Goal: Information Seeking & Learning: Learn about a topic

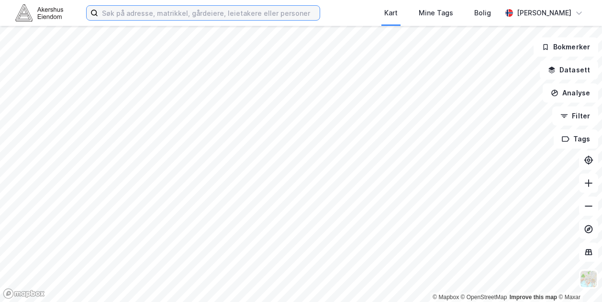
click at [122, 16] on input at bounding box center [209, 13] width 222 height 14
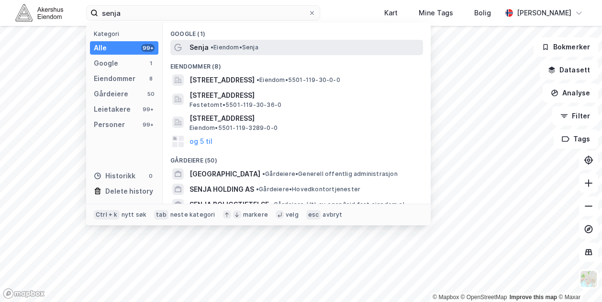
click at [217, 43] on div "Senja • Eiendom • [GEOGRAPHIC_DATA]" at bounding box center [306, 47] width 232 height 11
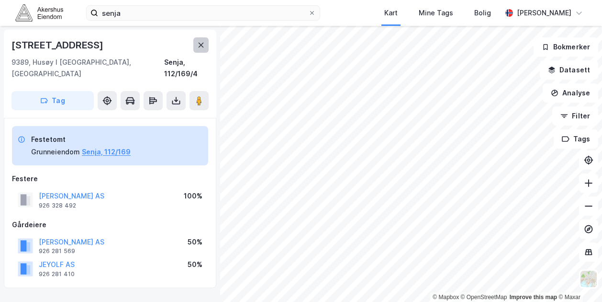
click at [198, 45] on icon at bounding box center [201, 45] width 8 height 8
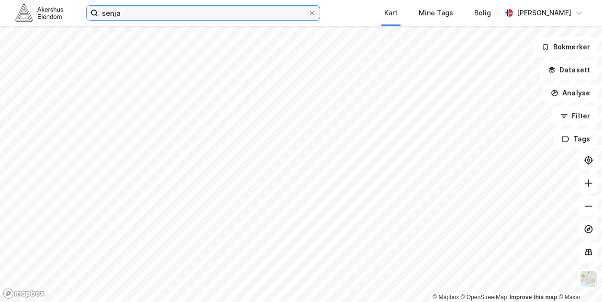
click at [188, 19] on input "senja" at bounding box center [203, 13] width 210 height 14
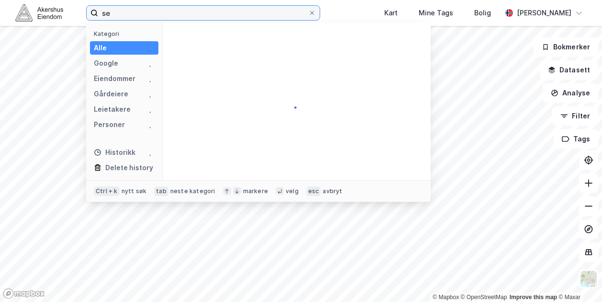
type input "s"
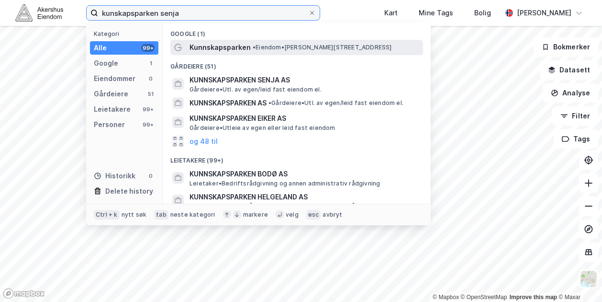
type input "kunskapsparken senja"
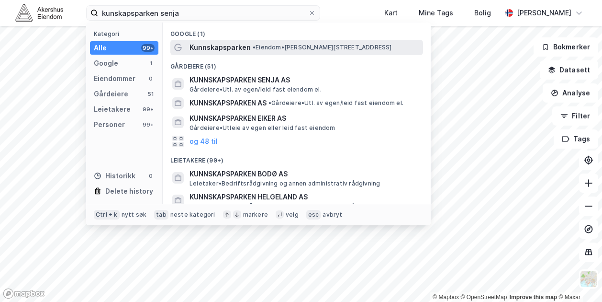
click at [228, 46] on span "Kunnskapsparken" at bounding box center [220, 47] width 61 height 11
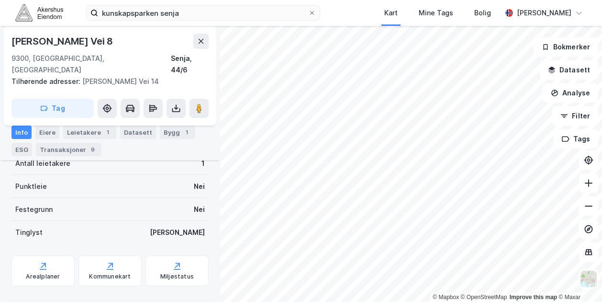
scroll to position [253, 0]
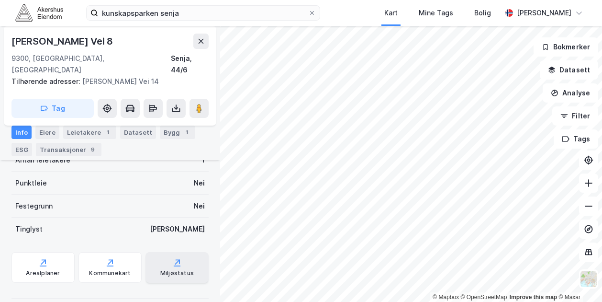
click at [183, 256] on div "Miljøstatus" at bounding box center [177, 267] width 63 height 31
click at [26, 146] on div "ESG" at bounding box center [21, 149] width 21 height 13
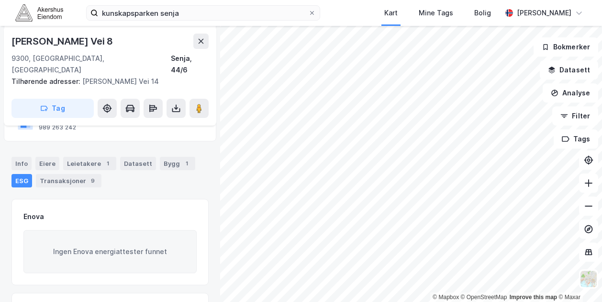
scroll to position [63, 0]
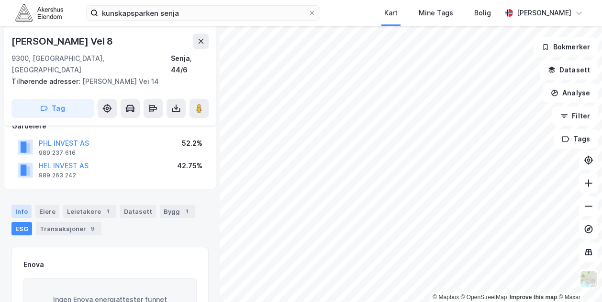
click at [23, 204] on div "Info" at bounding box center [21, 210] width 20 height 13
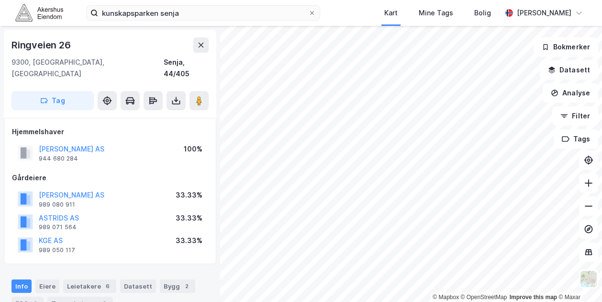
scroll to position [1, 0]
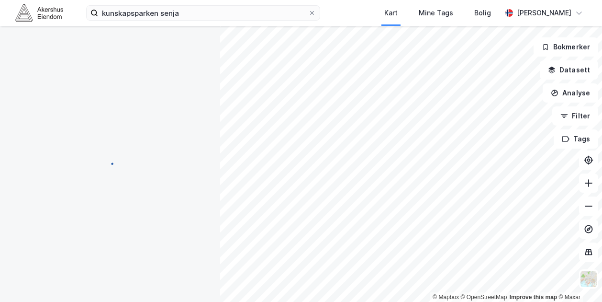
scroll to position [1, 0]
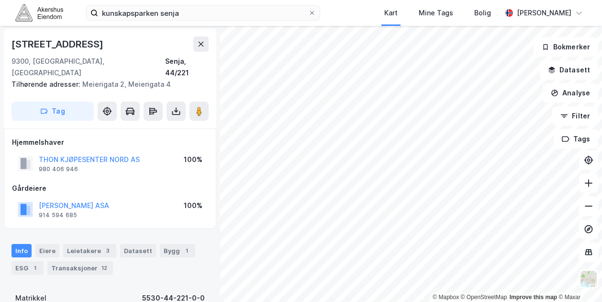
scroll to position [1, 0]
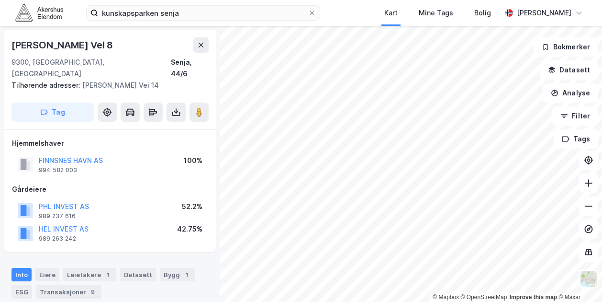
scroll to position [1, 0]
click at [0, 0] on button "PHL INVEST AS" at bounding box center [0, 0] width 0 height 0
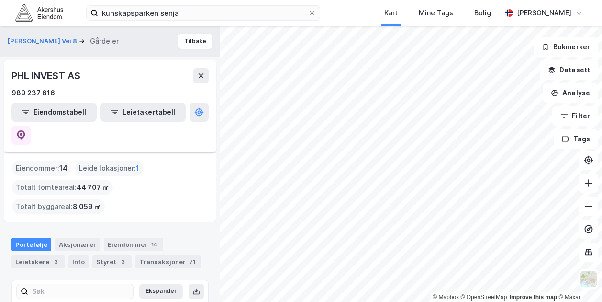
scroll to position [146, 0]
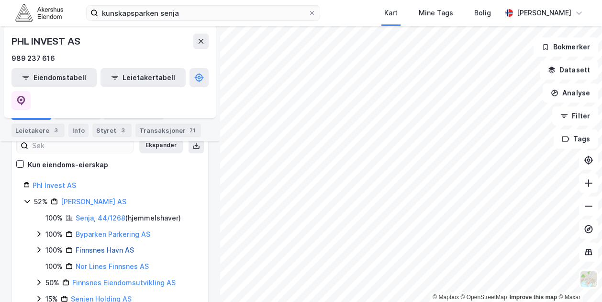
click at [103, 246] on link "Finnsnes Havn AS" at bounding box center [105, 250] width 58 height 8
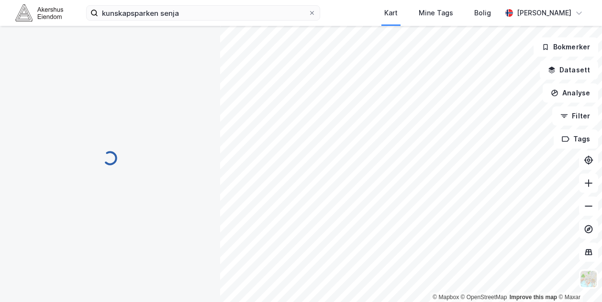
scroll to position [0, 0]
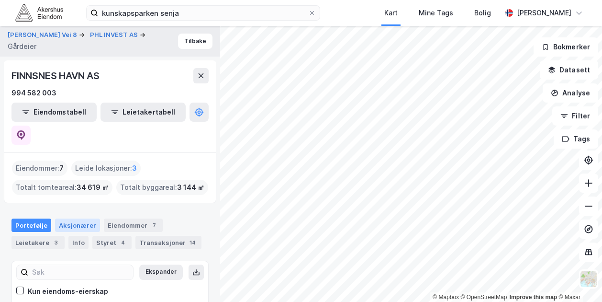
click at [77, 218] on div "Aksjonærer" at bounding box center [77, 224] width 45 height 13
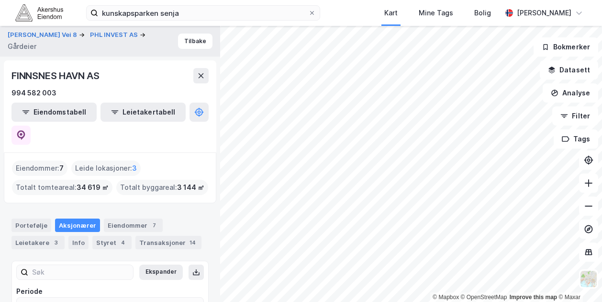
scroll to position [92, 0]
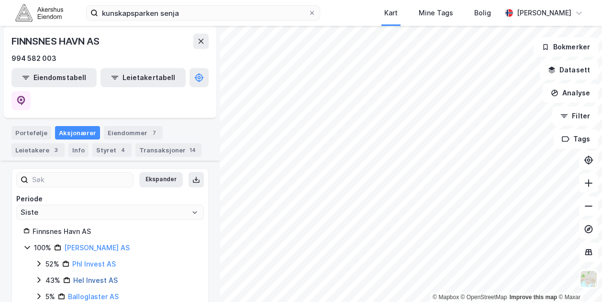
click at [80, 276] on link "Hel Invest AS" at bounding box center [95, 280] width 45 height 8
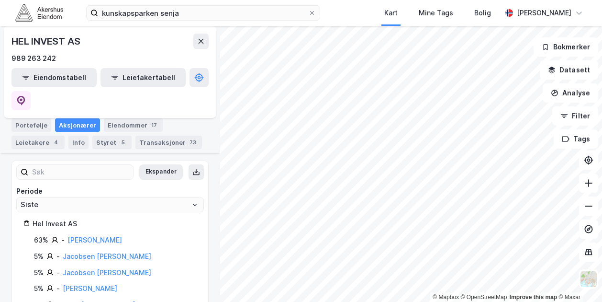
scroll to position [158, 0]
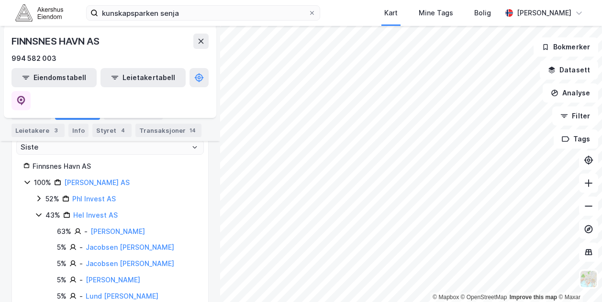
click at [92, 194] on link "Phl Invest AS" at bounding box center [94, 198] width 44 height 8
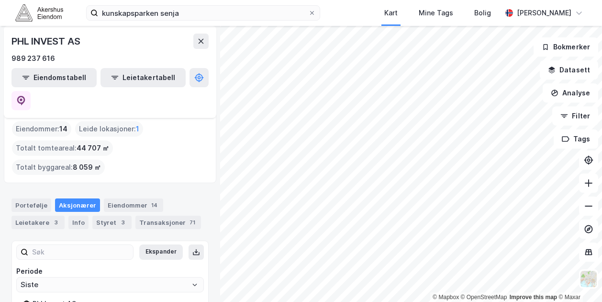
scroll to position [44, 0]
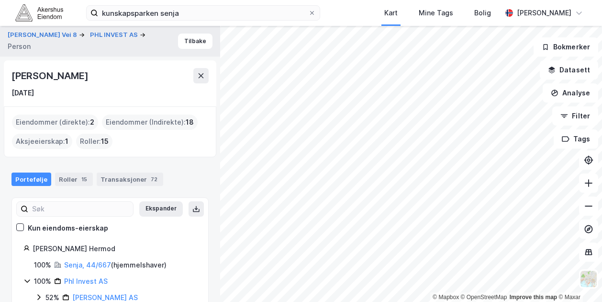
scroll to position [40, 0]
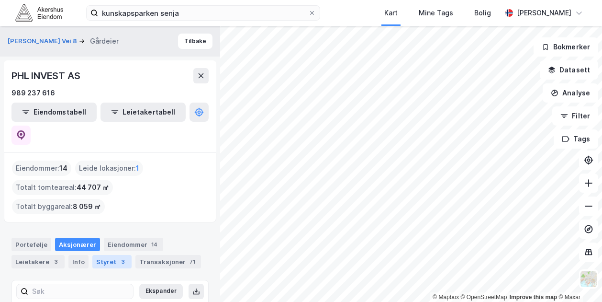
click at [109, 255] on div "Styret 3" at bounding box center [111, 261] width 39 height 13
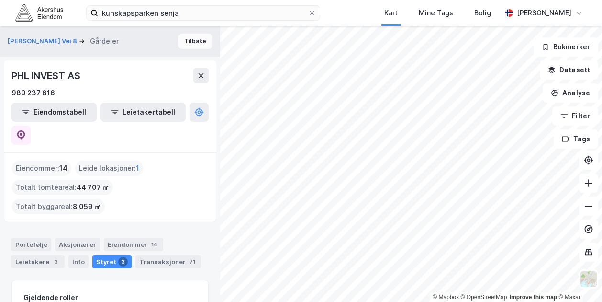
click at [190, 39] on button "Tilbake" at bounding box center [195, 41] width 34 height 15
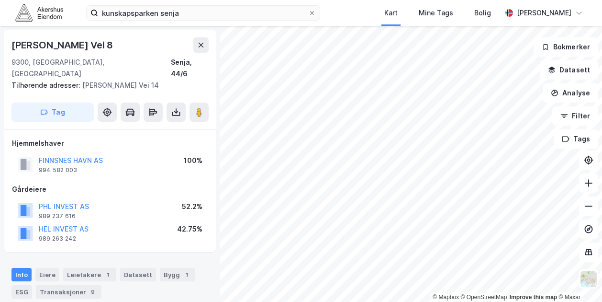
scroll to position [1, 0]
click at [0, 0] on button "FINNSNES HAVN AS" at bounding box center [0, 0] width 0 height 0
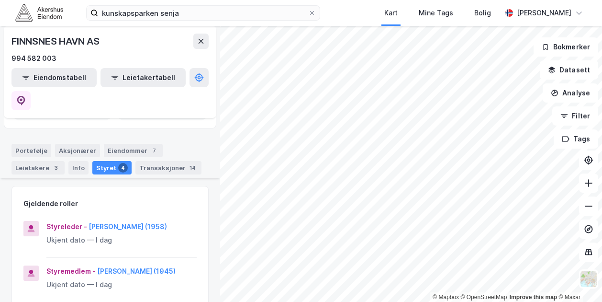
scroll to position [48, 0]
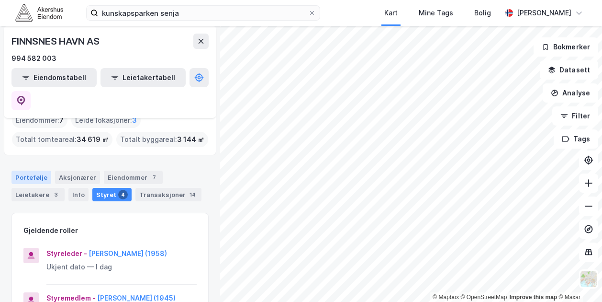
click at [29, 170] on div "Portefølje" at bounding box center [31, 176] width 40 height 13
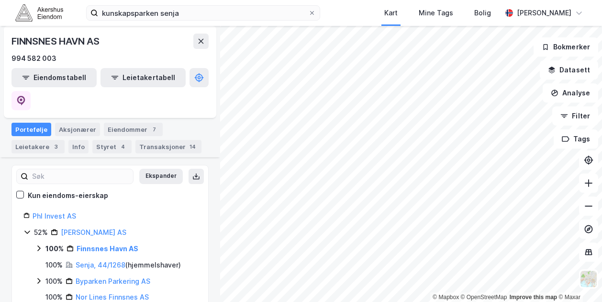
scroll to position [144, 0]
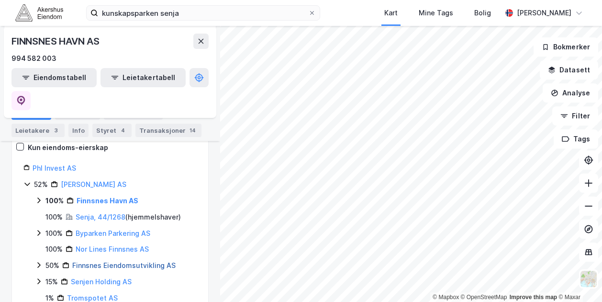
click at [133, 261] on link "Finnsnes Eiendomsutvikling AS" at bounding box center [123, 265] width 103 height 8
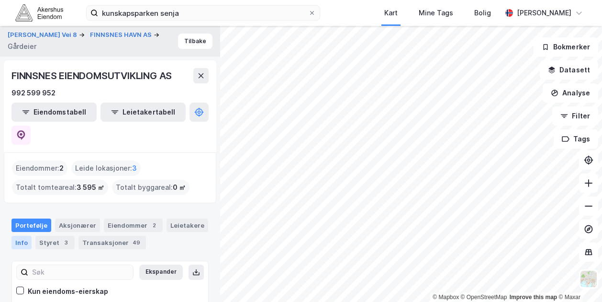
click at [21, 236] on div "Info" at bounding box center [21, 242] width 20 height 13
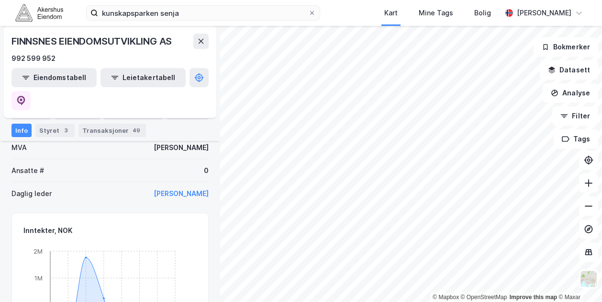
scroll to position [48, 0]
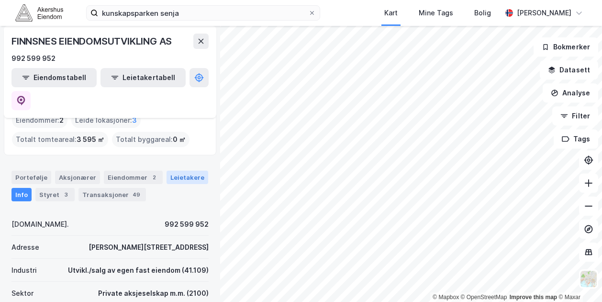
click at [179, 170] on div "Leietakere" at bounding box center [188, 176] width 42 height 13
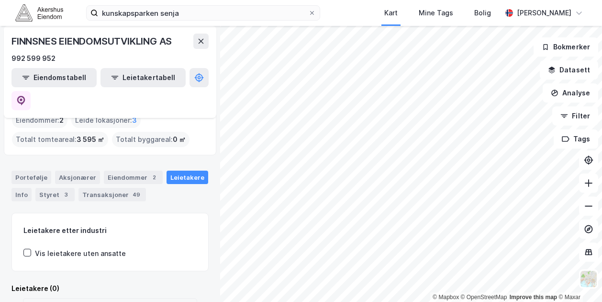
scroll to position [97, 0]
